Goal: Information Seeking & Learning: Learn about a topic

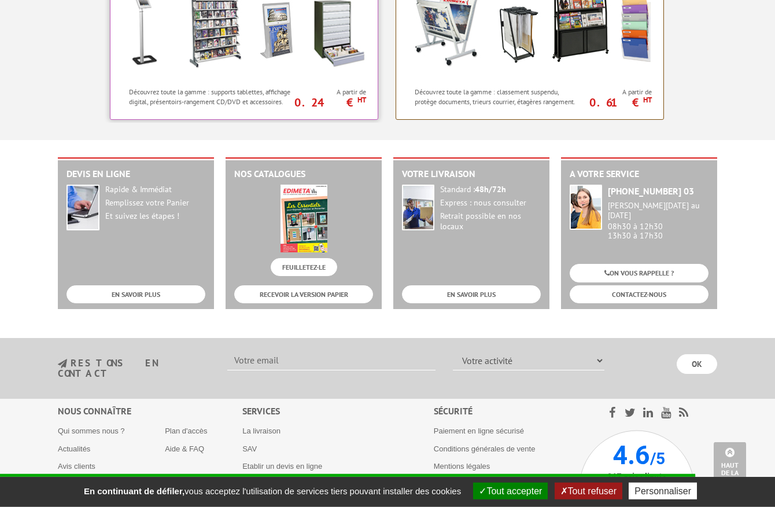
scroll to position [1121, 0]
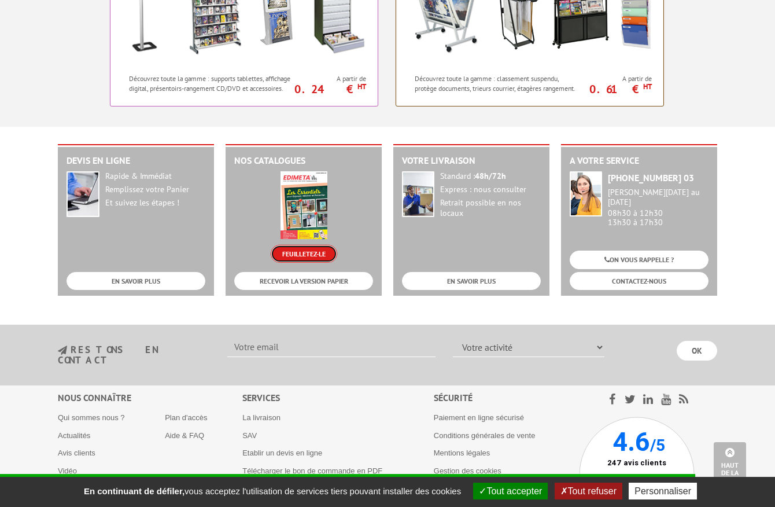
click at [305, 251] on link "FEUILLETEZ-LE" at bounding box center [304, 254] width 67 height 18
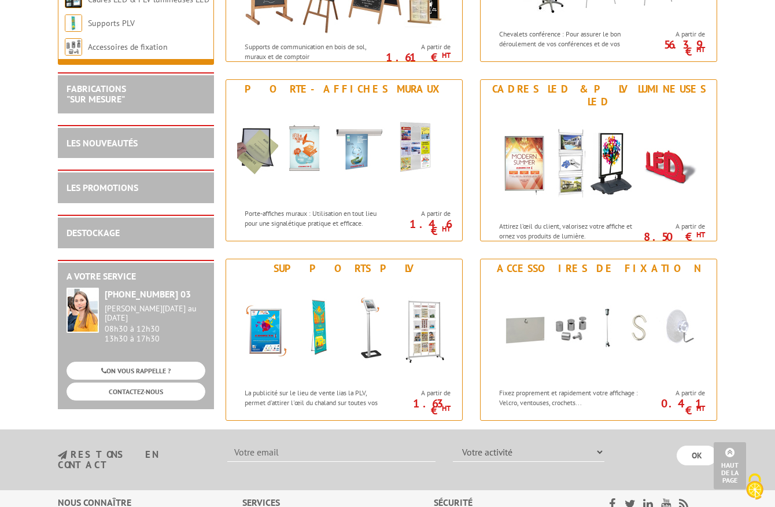
scroll to position [1416, 0]
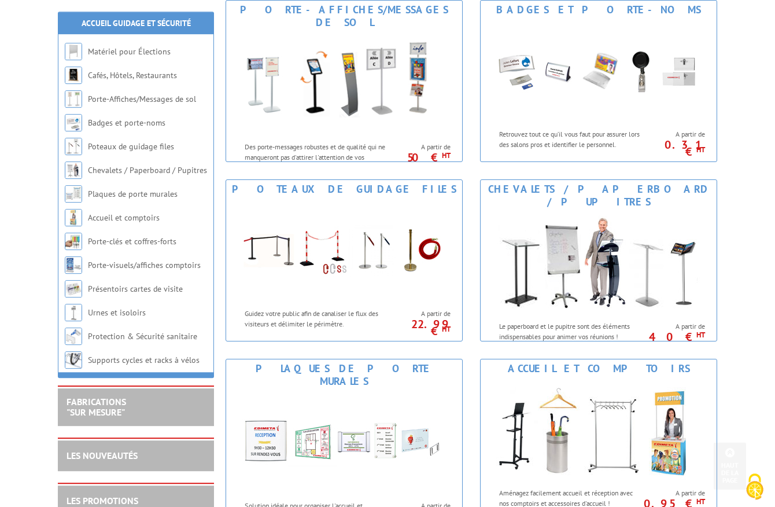
scroll to position [422, 0]
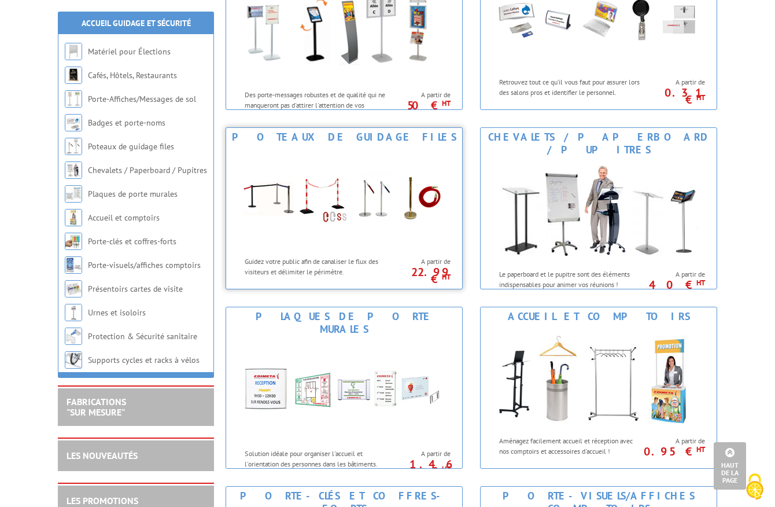
click at [352, 198] on img at bounding box center [344, 198] width 214 height 104
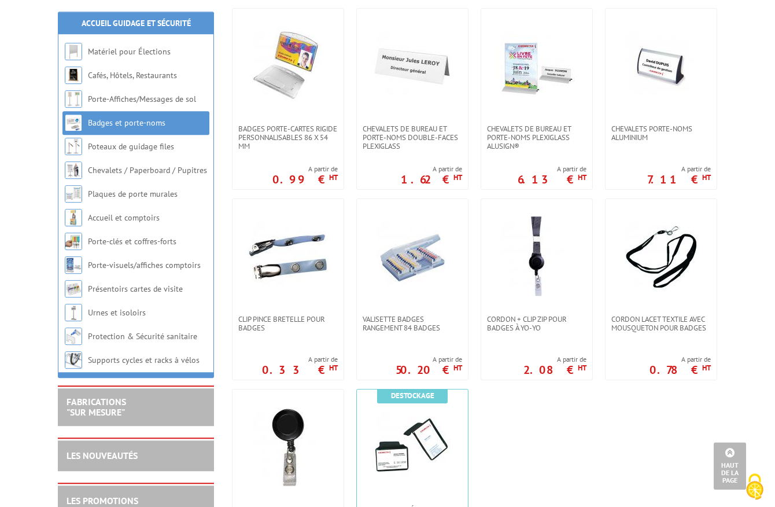
scroll to position [472, 0]
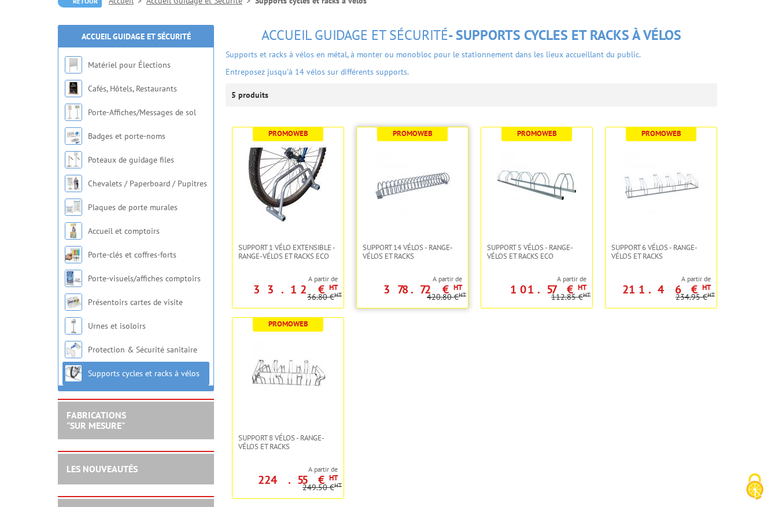
scroll to position [177, 0]
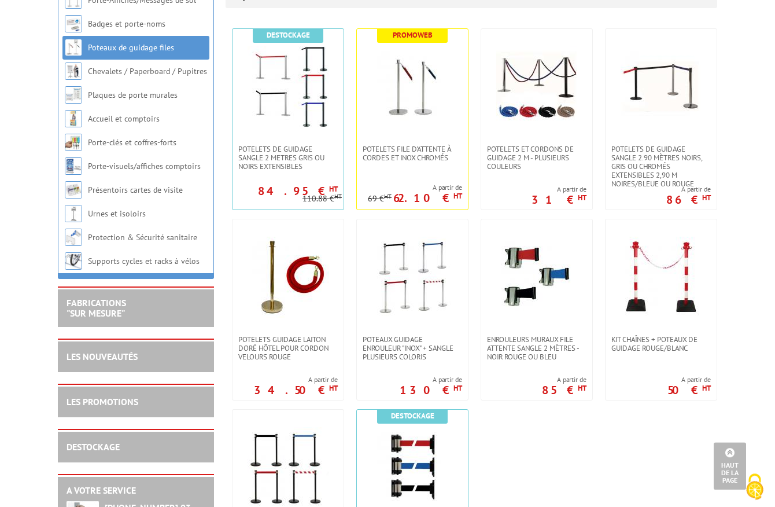
scroll to position [236, 0]
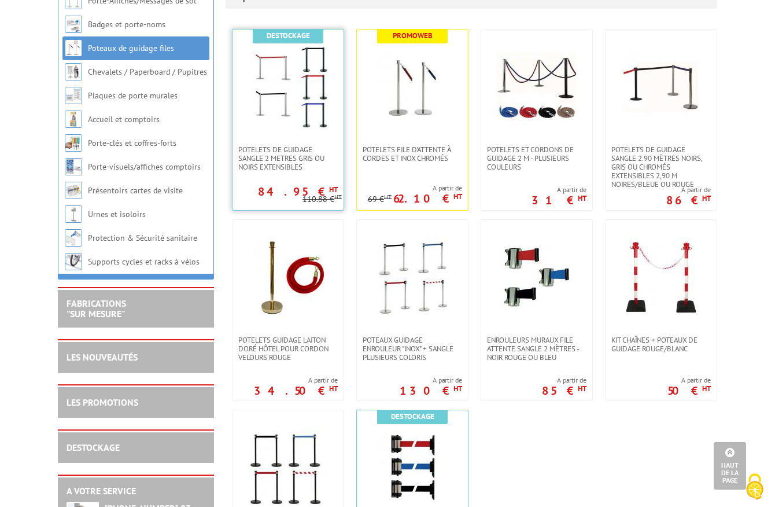
click at [316, 97] on img at bounding box center [288, 87] width 81 height 81
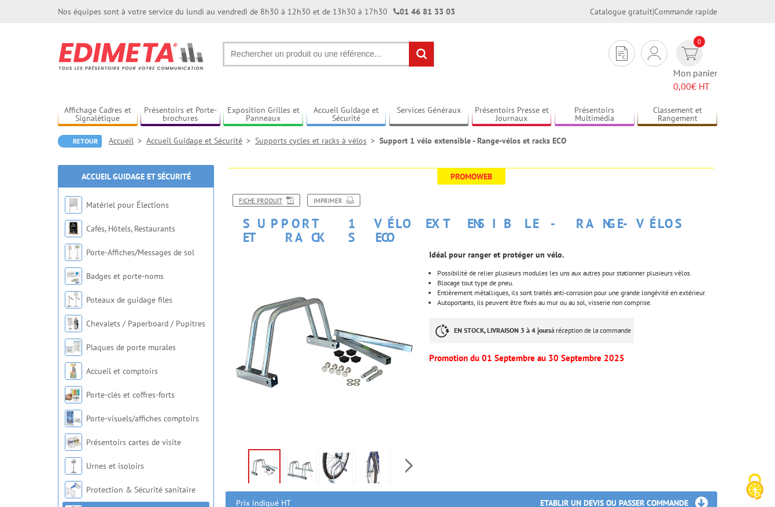
click at [275, 194] on link "Fiche produit" at bounding box center [267, 200] width 68 height 13
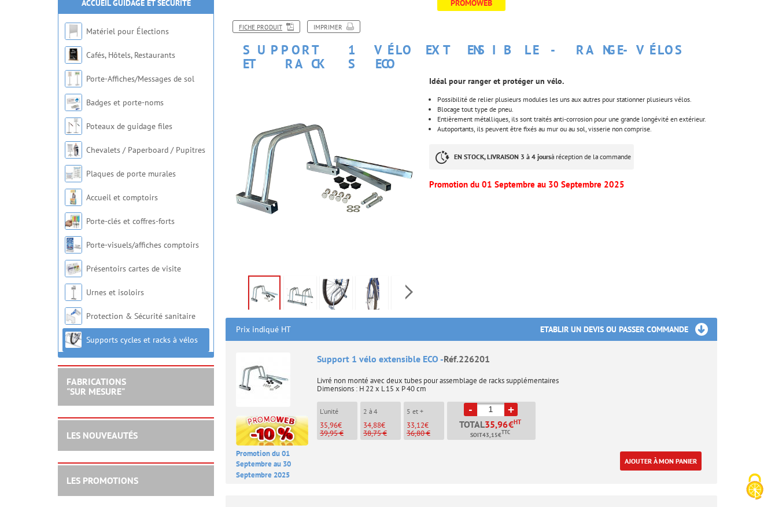
scroll to position [177, 0]
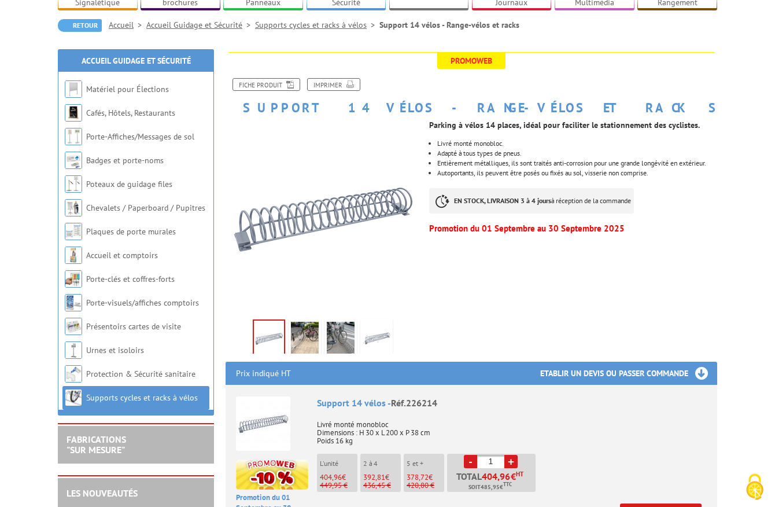
scroll to position [118, 0]
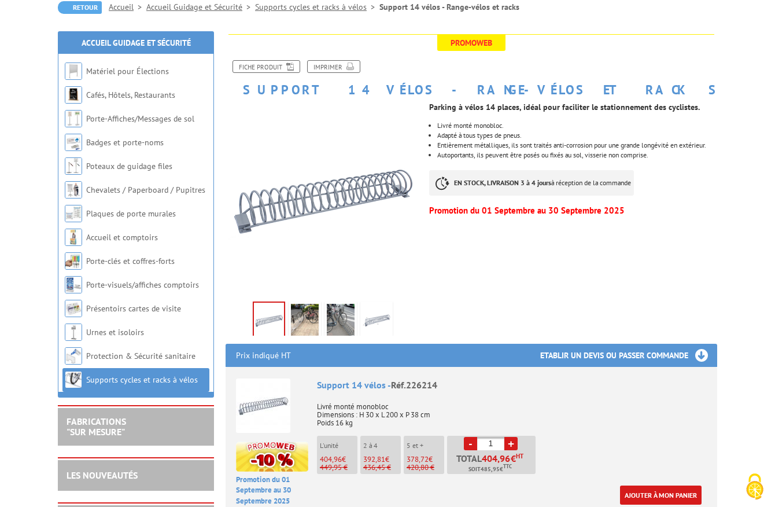
click at [298, 311] on img at bounding box center [305, 322] width 28 height 36
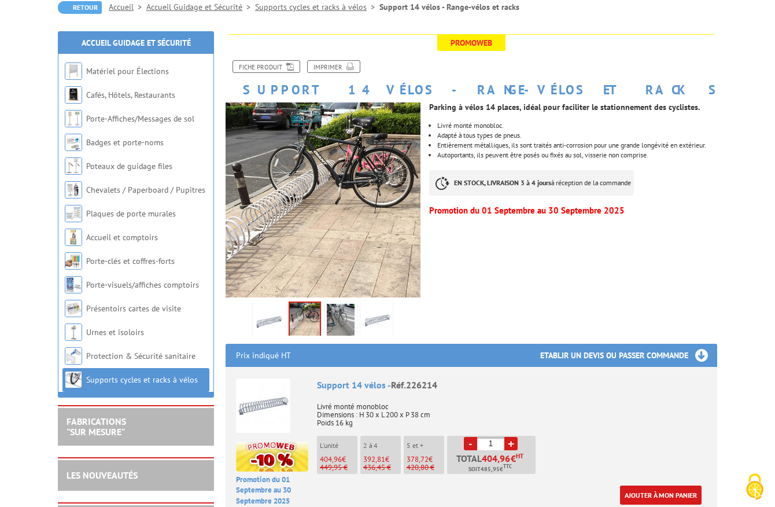
click at [342, 312] on img at bounding box center [341, 322] width 28 height 36
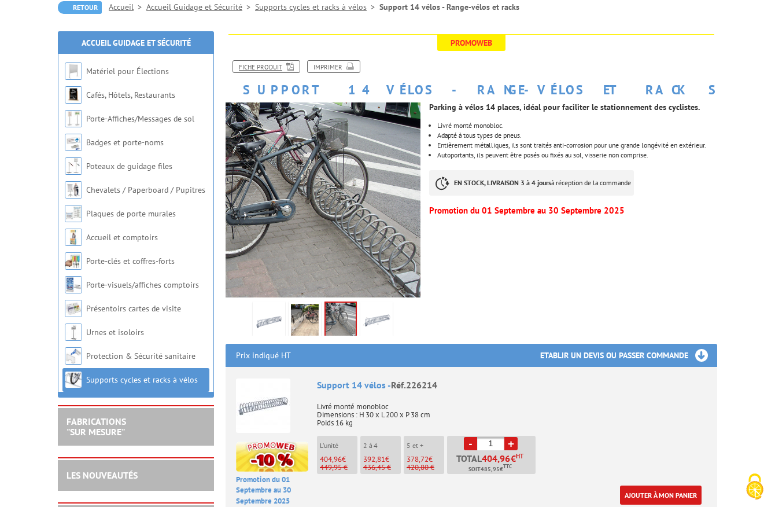
click at [262, 65] on link "Fiche produit" at bounding box center [267, 66] width 68 height 13
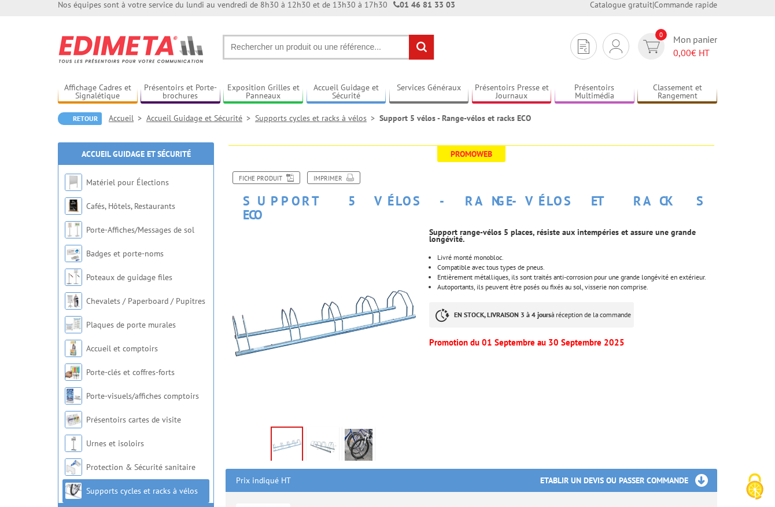
scroll to position [59, 0]
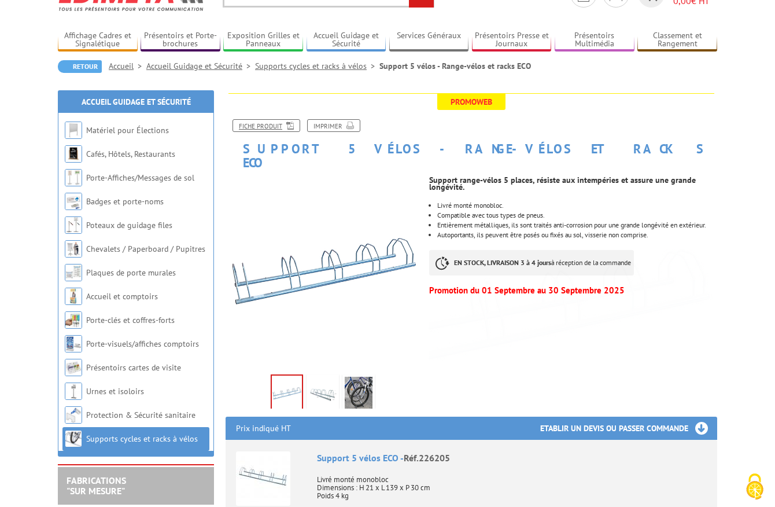
click at [279, 127] on link "Fiche produit" at bounding box center [267, 125] width 68 height 13
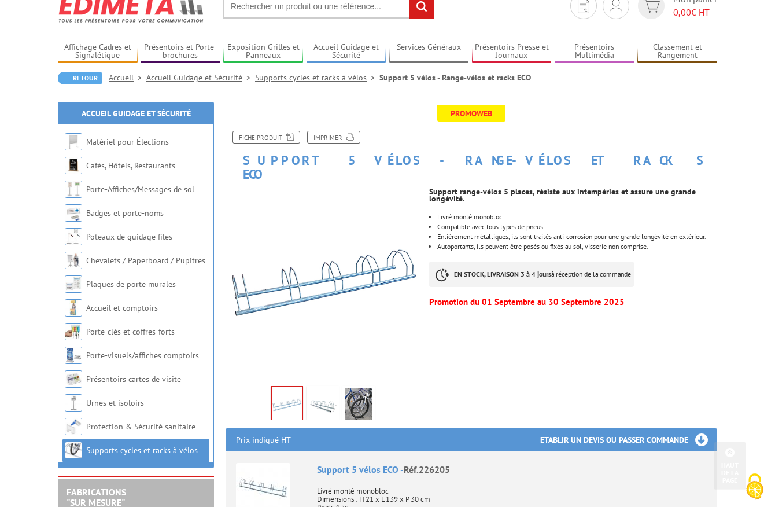
scroll to position [0, 0]
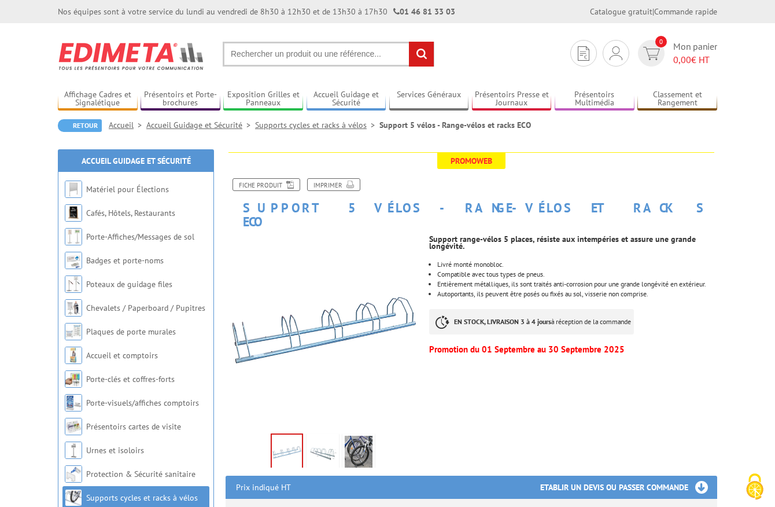
click at [340, 126] on link "Supports cycles et racks à vélos" at bounding box center [317, 125] width 124 height 10
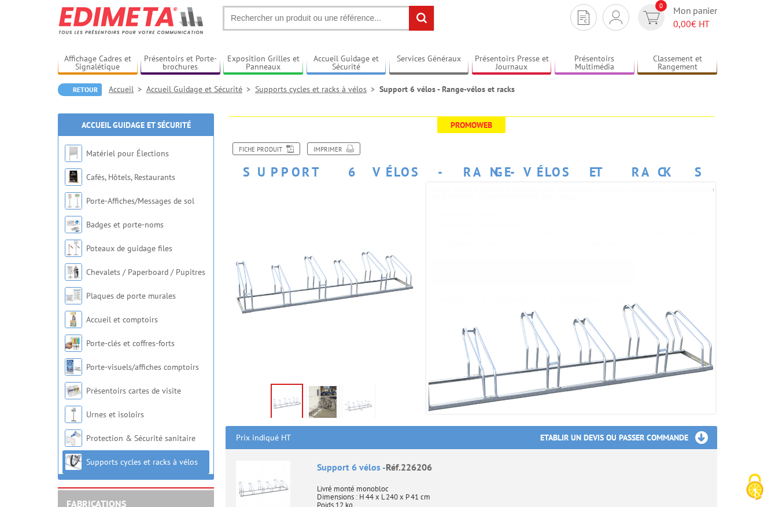
scroll to position [59, 0]
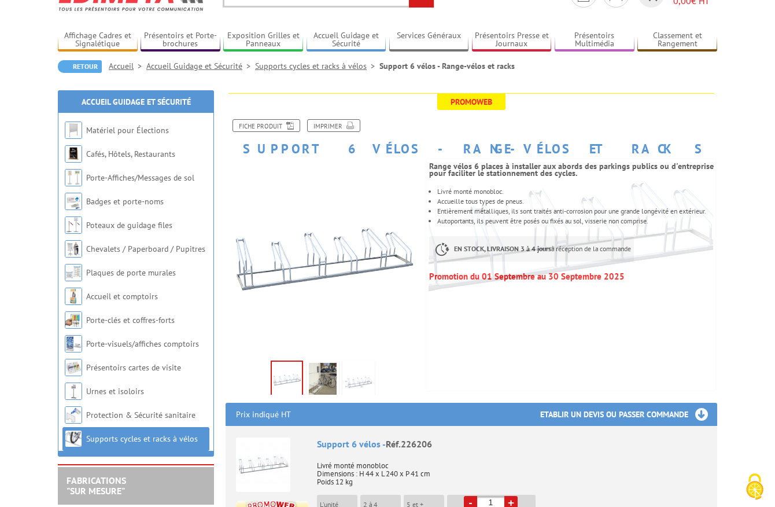
click at [320, 368] on img at bounding box center [323, 381] width 28 height 36
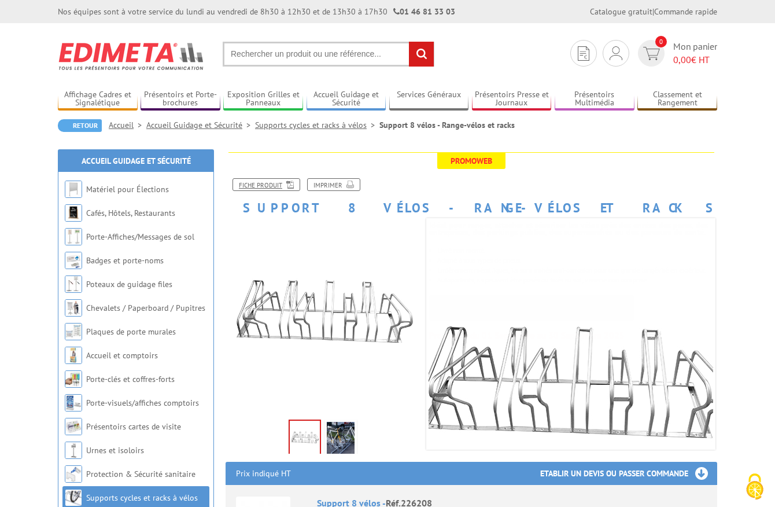
click at [266, 183] on link "Fiche produit" at bounding box center [267, 184] width 68 height 13
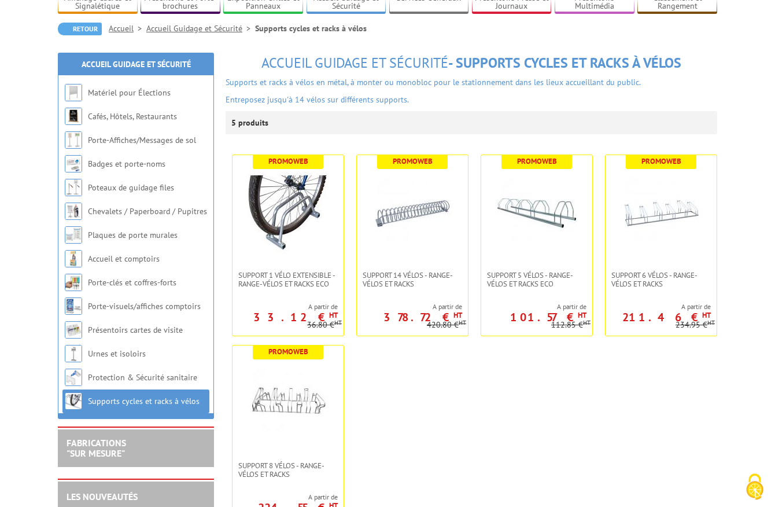
scroll to position [118, 0]
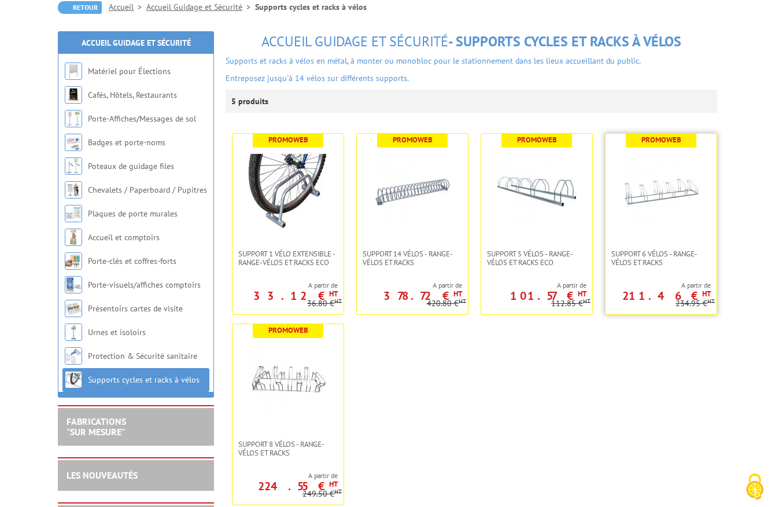
click at [670, 178] on img at bounding box center [661, 191] width 81 height 81
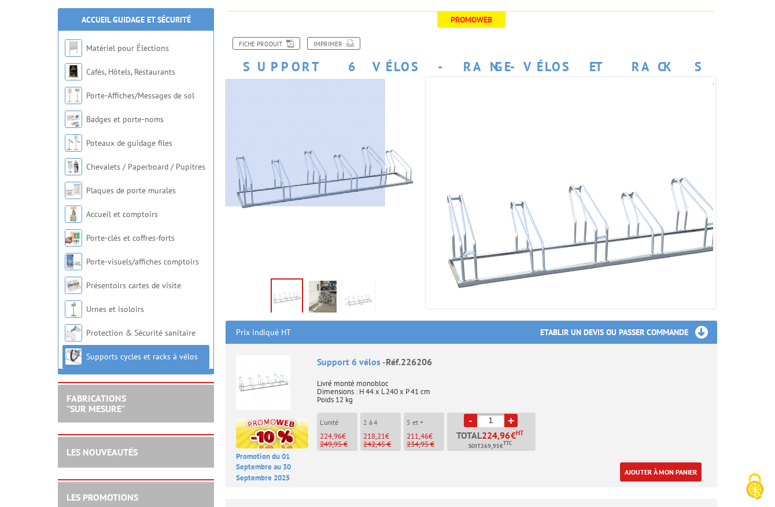
scroll to position [118, 0]
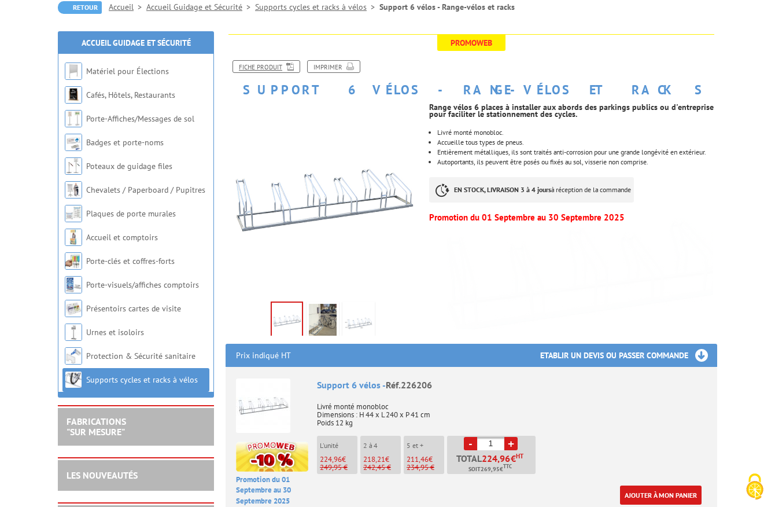
click at [286, 67] on icon at bounding box center [288, 66] width 12 height 10
